Goal: Navigation & Orientation: Find specific page/section

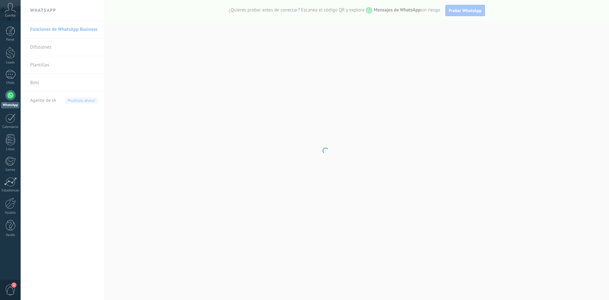
click at [10, 120] on div at bounding box center [10, 118] width 10 height 10
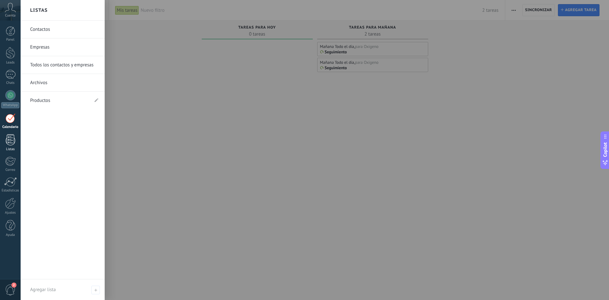
click at [4, 138] on link "Listas" at bounding box center [10, 142] width 21 height 17
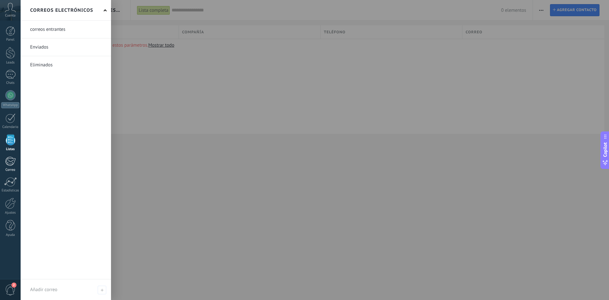
click at [14, 161] on div at bounding box center [10, 161] width 10 height 10
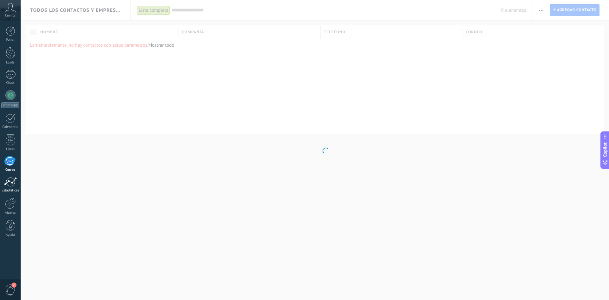
click at [14, 183] on div at bounding box center [10, 182] width 13 height 10
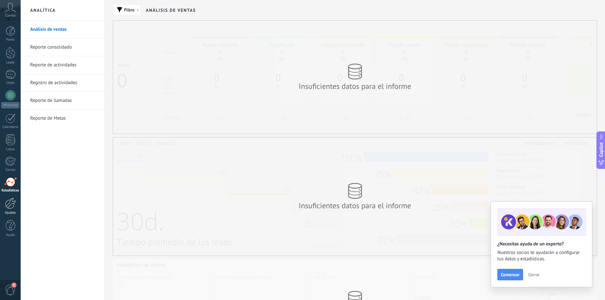
click at [14, 202] on div at bounding box center [10, 203] width 11 height 11
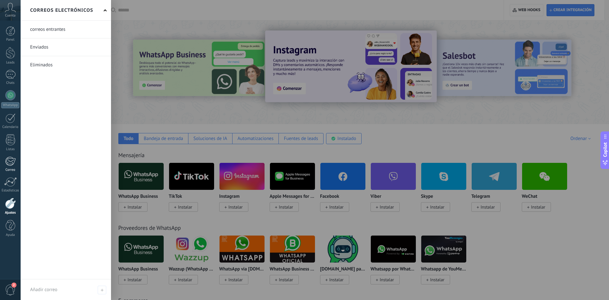
click at [11, 164] on div at bounding box center [10, 161] width 10 height 10
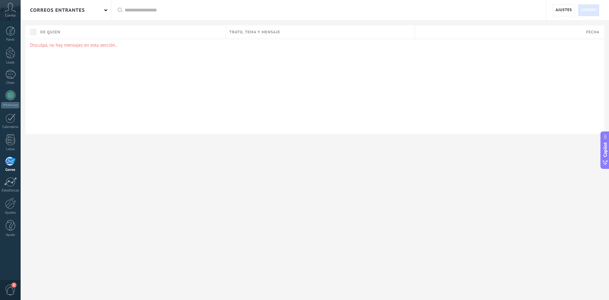
click at [105, 9] on div at bounding box center [325, 150] width 609 height 300
click at [5, 27] on link "Panel" at bounding box center [10, 34] width 21 height 16
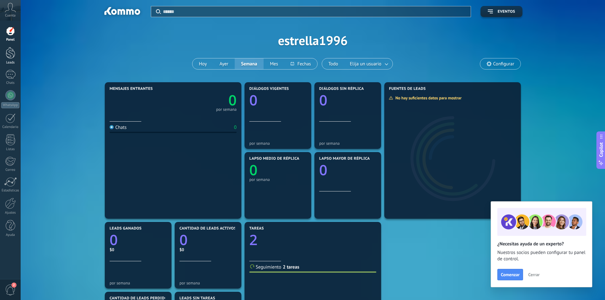
click at [10, 59] on link "Leads" at bounding box center [10, 56] width 21 height 18
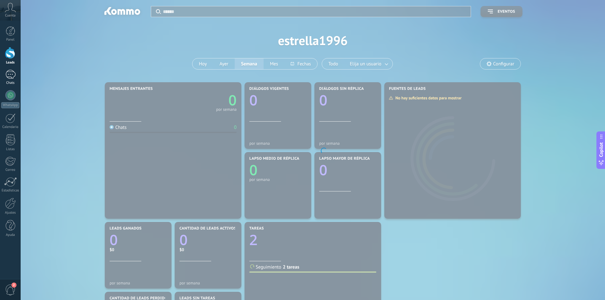
click at [9, 75] on div at bounding box center [10, 74] width 10 height 9
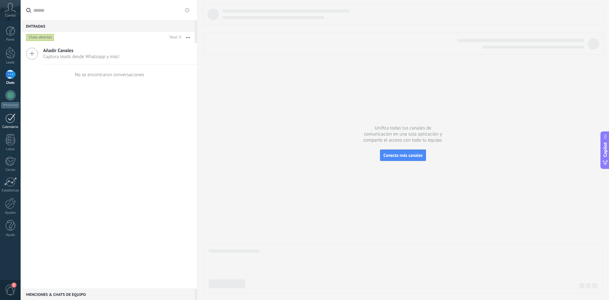
click at [8, 123] on div at bounding box center [10, 118] width 10 height 10
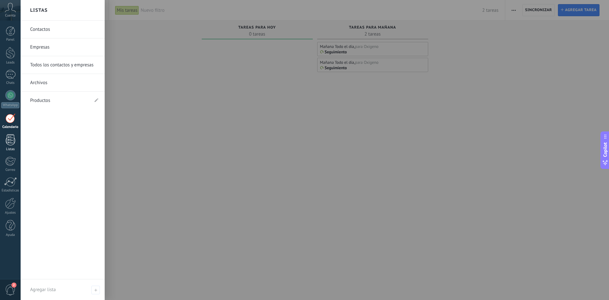
click at [8, 136] on div at bounding box center [11, 139] width 10 height 11
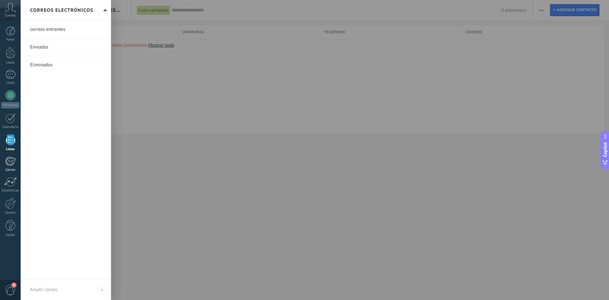
click at [8, 161] on div at bounding box center [10, 161] width 10 height 10
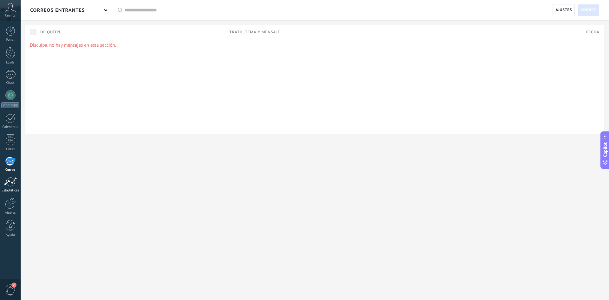
click at [8, 180] on div at bounding box center [10, 182] width 13 height 10
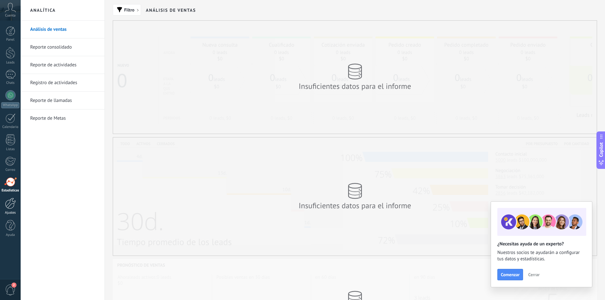
click at [6, 202] on div at bounding box center [10, 203] width 11 height 11
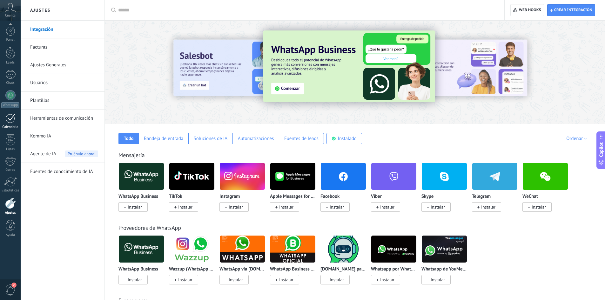
scroll to position [32, 0]
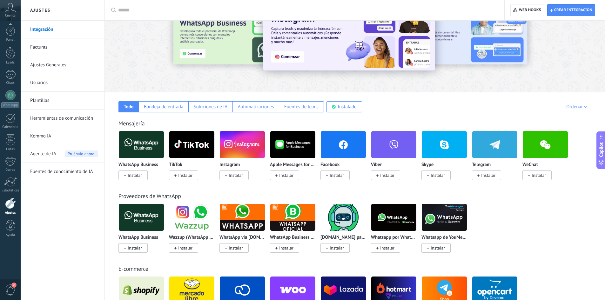
click at [12, 10] on use at bounding box center [10, 7] width 11 height 9
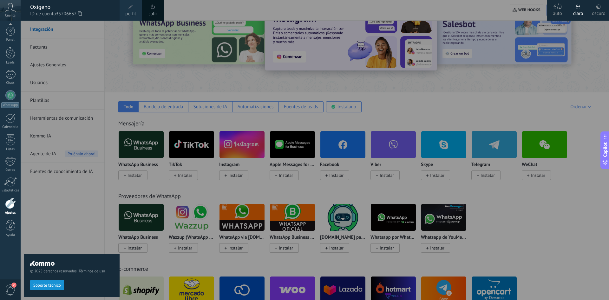
click at [133, 13] on span "perfil" at bounding box center [130, 13] width 10 height 7
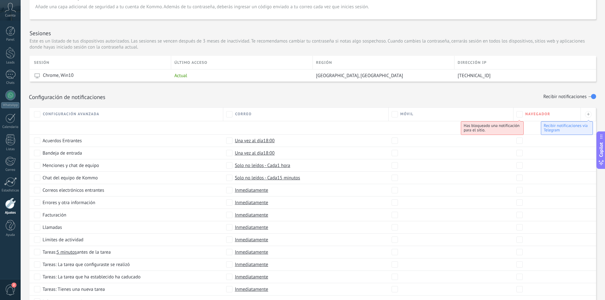
scroll to position [220, 0]
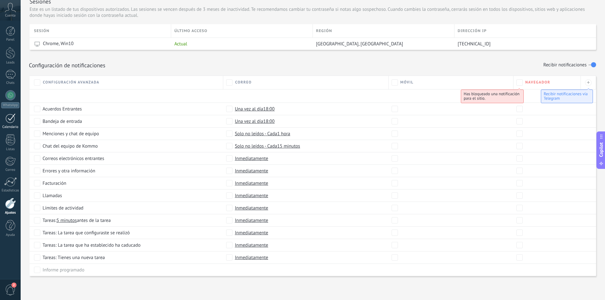
click at [12, 125] on div "Calendario" at bounding box center [10, 127] width 18 height 4
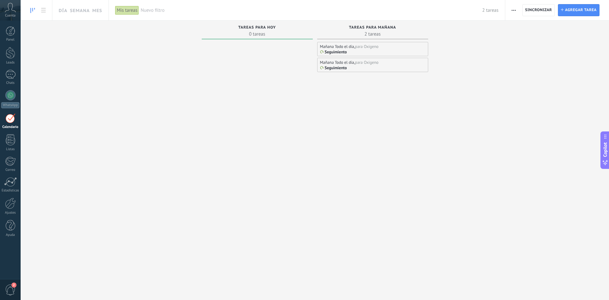
click at [515, 11] on span "button" at bounding box center [514, 10] width 4 height 12
click at [7, 31] on div at bounding box center [11, 31] width 10 height 10
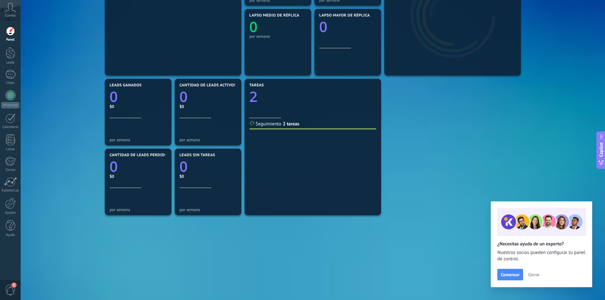
scroll to position [149, 0]
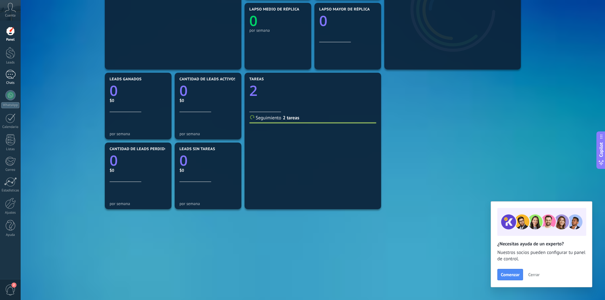
click at [12, 75] on div at bounding box center [10, 74] width 10 height 9
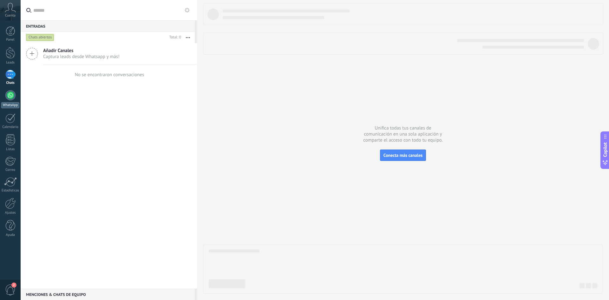
click at [9, 93] on div at bounding box center [10, 95] width 10 height 10
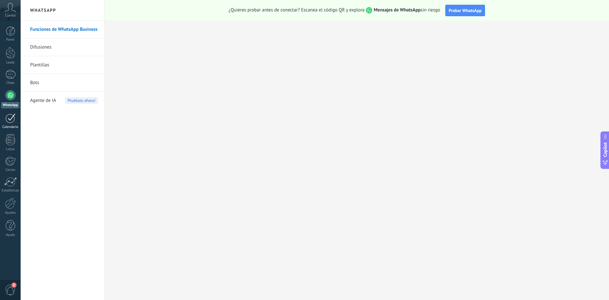
click at [10, 117] on div at bounding box center [10, 118] width 10 height 10
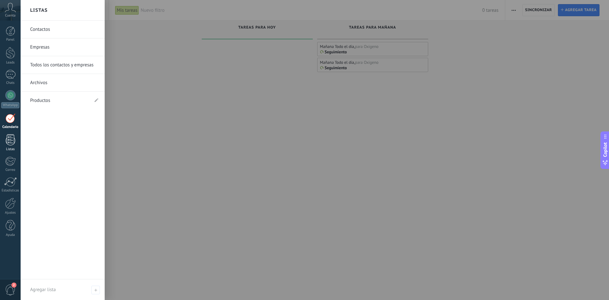
click at [13, 139] on div at bounding box center [11, 139] width 10 height 11
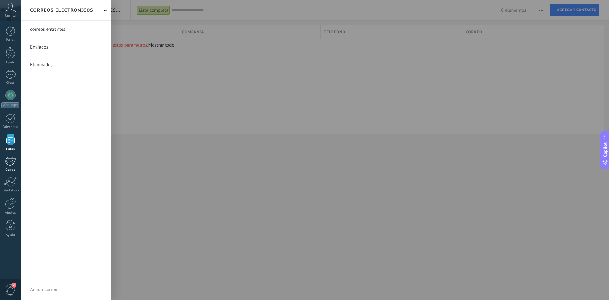
click at [13, 161] on div at bounding box center [10, 161] width 10 height 10
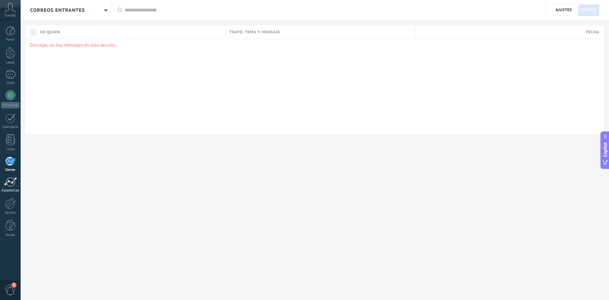
click at [12, 181] on div at bounding box center [10, 182] width 13 height 10
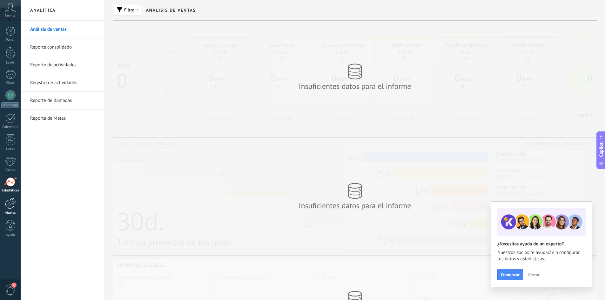
click at [10, 203] on div at bounding box center [10, 203] width 11 height 11
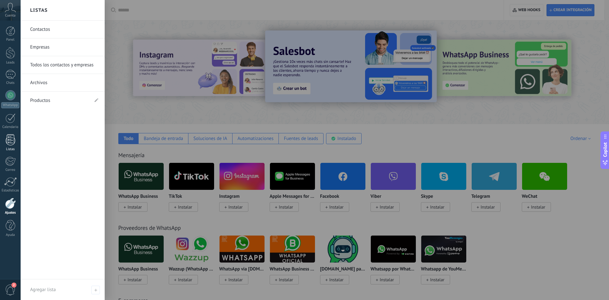
click at [11, 140] on div at bounding box center [11, 139] width 10 height 11
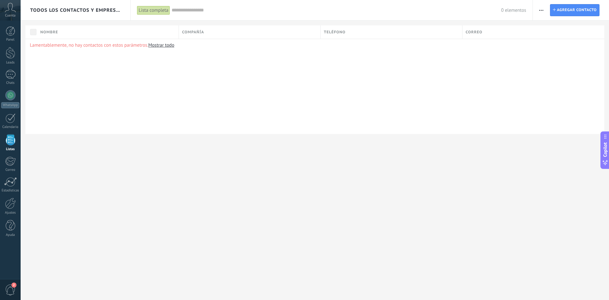
click at [162, 13] on div "Lista completa" at bounding box center [153, 10] width 33 height 9
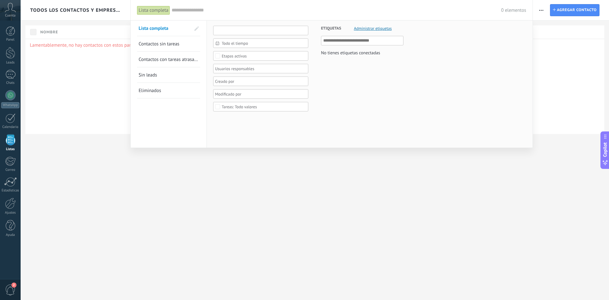
click at [231, 31] on input "text" at bounding box center [260, 31] width 95 height 10
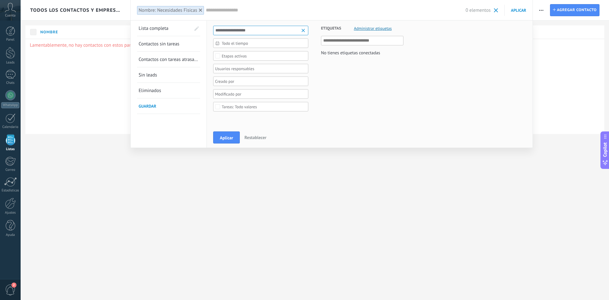
type input "**********"
click at [264, 44] on span "Todo el tiempo" at bounding box center [263, 43] width 83 height 5
click at [249, 58] on label at bounding box center [247, 56] width 27 height 9
click at [251, 55] on label at bounding box center [247, 56] width 27 height 9
click at [257, 57] on label at bounding box center [247, 56] width 27 height 9
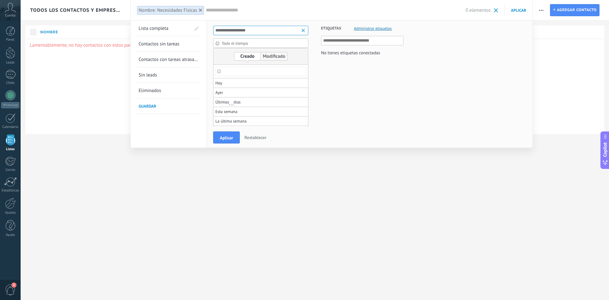
click at [273, 56] on label at bounding box center [274, 56] width 27 height 9
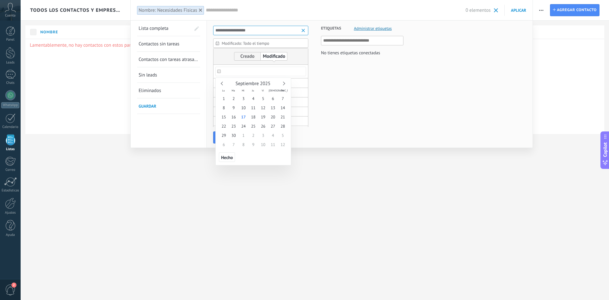
click at [243, 73] on input "text" at bounding box center [261, 72] width 91 height 10
click at [241, 116] on span "17" at bounding box center [244, 116] width 10 height 9
type input "***"
click at [213, 82] on div at bounding box center [304, 188] width 609 height 224
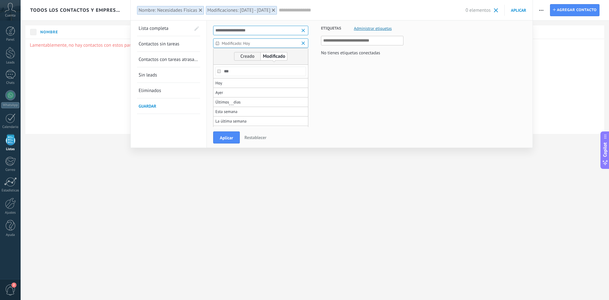
click at [373, 29] on span "Administrar etiquetas" at bounding box center [373, 28] width 38 height 4
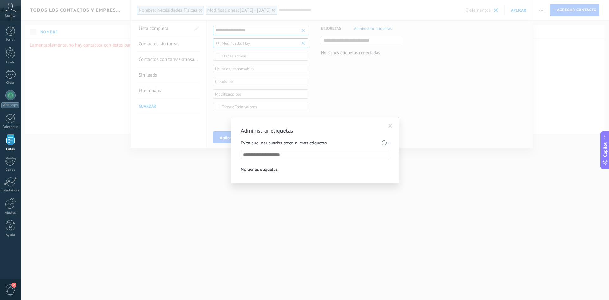
click at [316, 156] on input "text" at bounding box center [315, 155] width 145 height 8
click at [389, 125] on span at bounding box center [391, 126] width 4 height 4
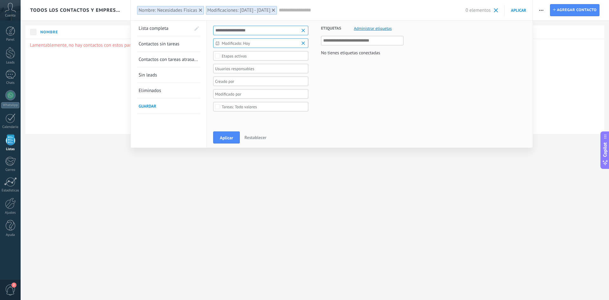
click at [276, 9] on div at bounding box center [274, 10] width 6 height 6
click at [253, 43] on span "Todo el tiempo" at bounding box center [263, 43] width 83 height 5
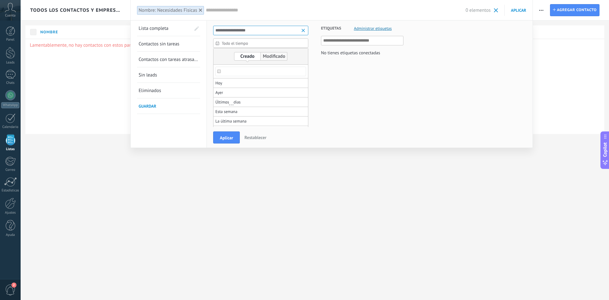
click at [268, 59] on label at bounding box center [274, 56] width 27 height 9
click at [253, 54] on label at bounding box center [247, 56] width 27 height 9
click at [256, 42] on span "Todo el tiempo" at bounding box center [263, 43] width 83 height 5
click at [244, 101] on li "Últimos ** 30 dias" at bounding box center [261, 102] width 95 height 10
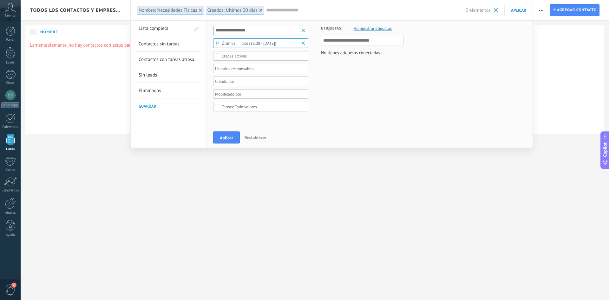
click at [164, 28] on span "Lista completa" at bounding box center [154, 28] width 30 height 6
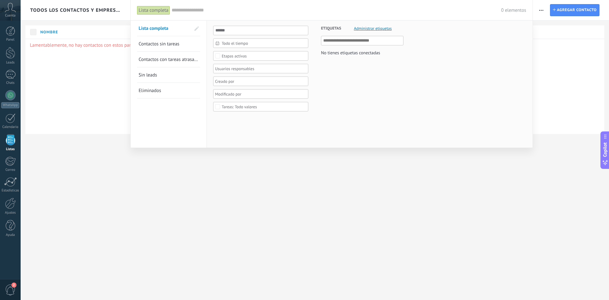
click at [175, 46] on span "Contactos sin tareas" at bounding box center [159, 44] width 41 height 6
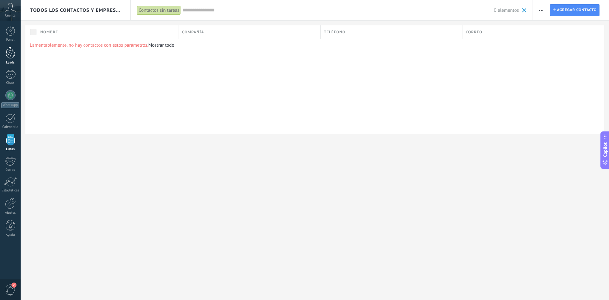
click at [8, 55] on div at bounding box center [11, 53] width 10 height 12
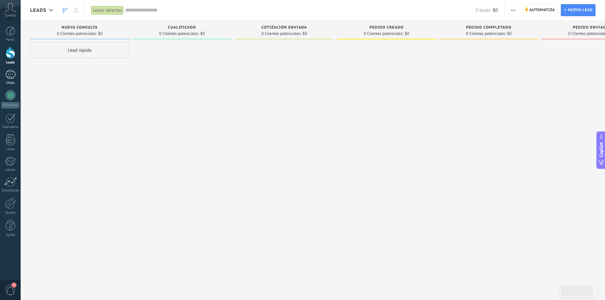
click at [13, 74] on div at bounding box center [10, 74] width 10 height 9
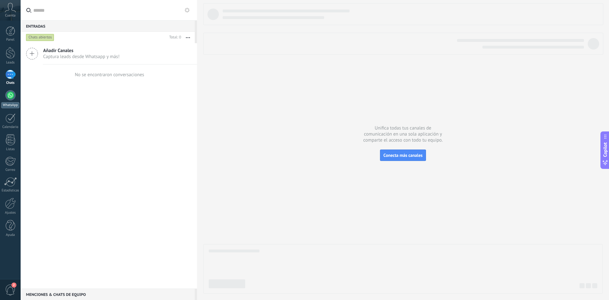
click at [14, 92] on div at bounding box center [10, 95] width 10 height 10
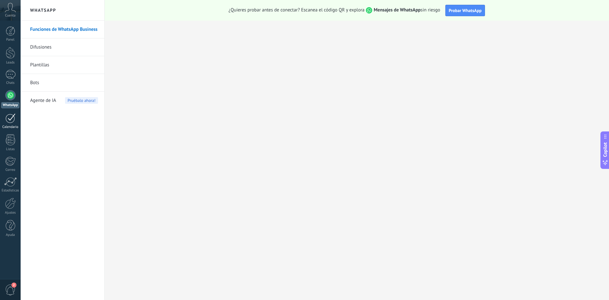
click at [10, 119] on div at bounding box center [10, 118] width 10 height 10
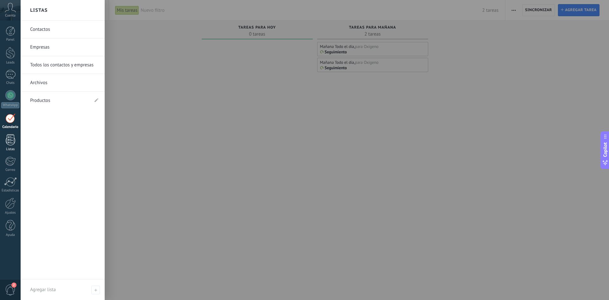
click at [14, 139] on div at bounding box center [11, 139] width 10 height 11
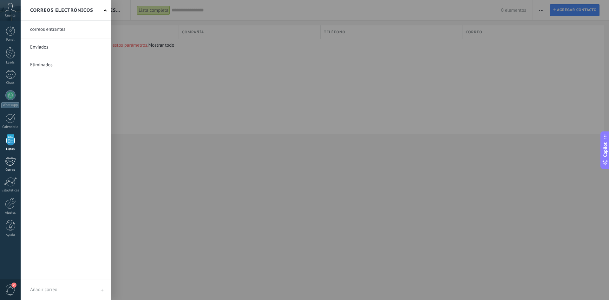
click at [9, 162] on div at bounding box center [10, 161] width 10 height 10
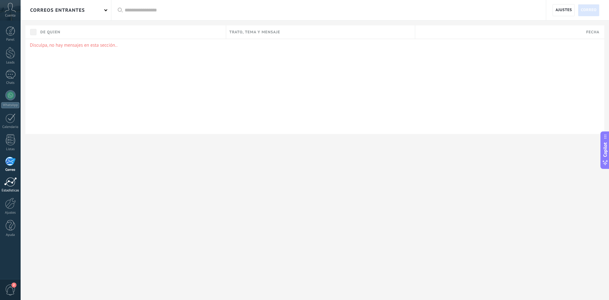
click at [12, 183] on div at bounding box center [10, 182] width 13 height 10
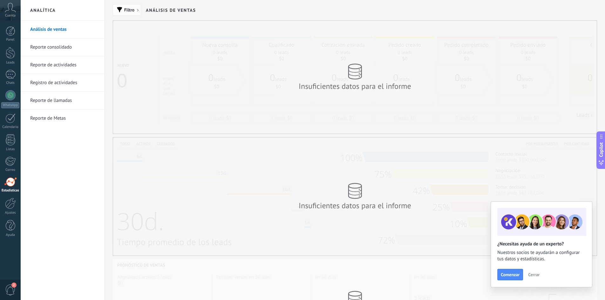
click at [125, 11] on span "Filtro" at bounding box center [129, 10] width 10 height 4
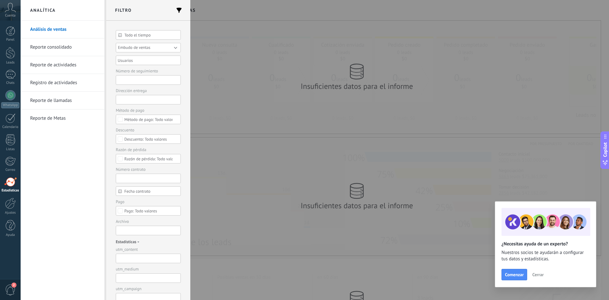
click at [158, 46] on button "Embudo de ventas" at bounding box center [148, 48] width 65 height 10
click at [158, 46] on span "Embudo de ventas" at bounding box center [145, 47] width 67 height 5
click at [9, 34] on div at bounding box center [11, 31] width 10 height 10
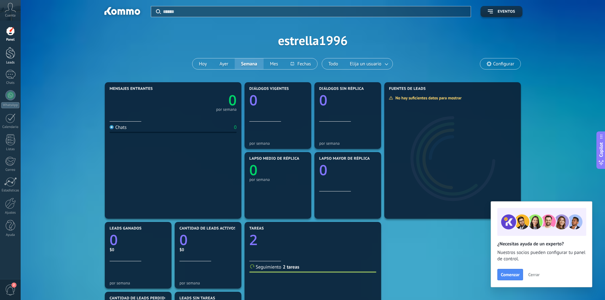
click at [9, 55] on div at bounding box center [11, 53] width 10 height 12
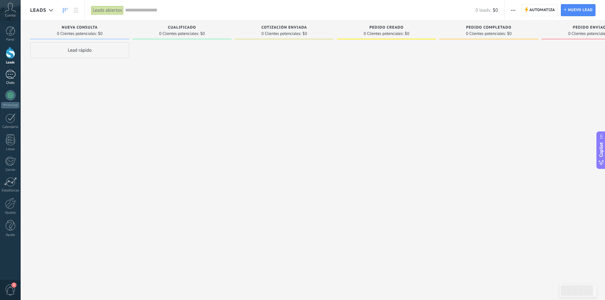
click at [8, 75] on div at bounding box center [10, 74] width 10 height 9
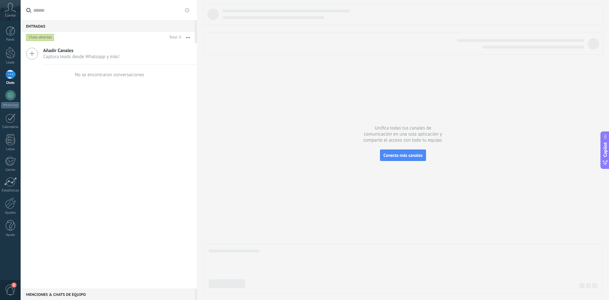
click at [8, 10] on use at bounding box center [10, 7] width 11 height 9
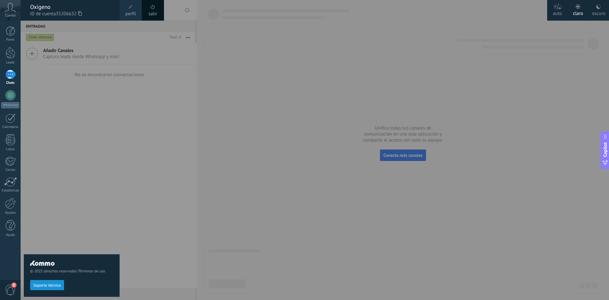
click at [134, 14] on span "perfil" at bounding box center [130, 13] width 10 height 7
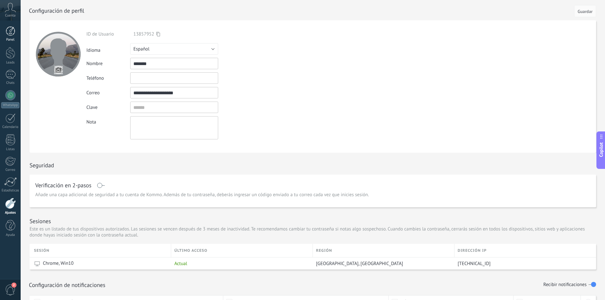
click at [7, 33] on div at bounding box center [11, 31] width 10 height 10
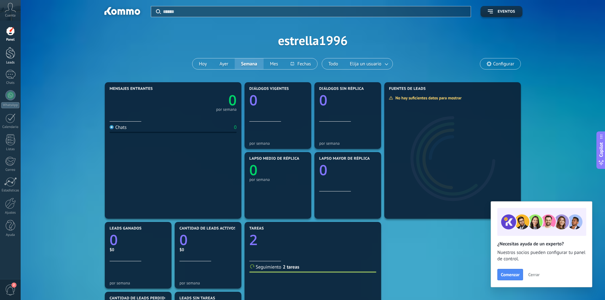
click at [8, 53] on div at bounding box center [11, 53] width 10 height 12
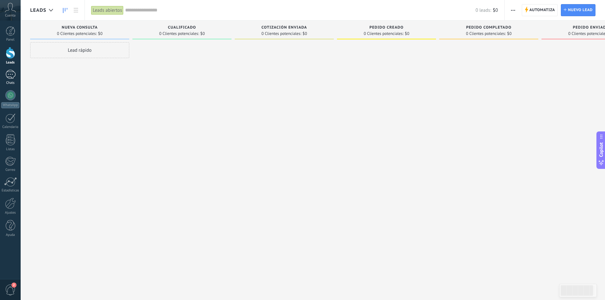
click at [9, 74] on div at bounding box center [10, 74] width 10 height 9
